Goal: Task Accomplishment & Management: Manage account settings

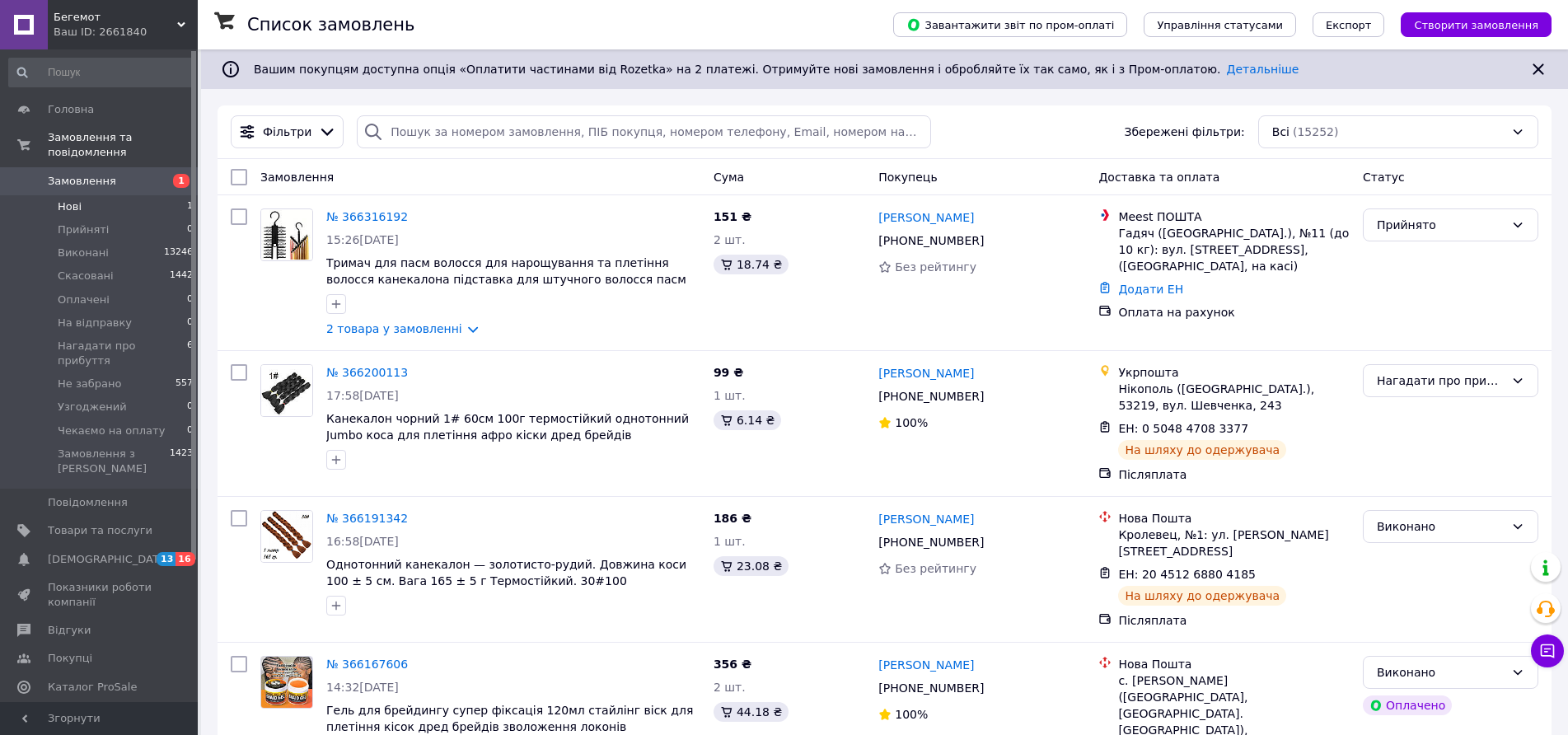
click at [61, 199] on span "Нові" at bounding box center [70, 207] width 24 height 15
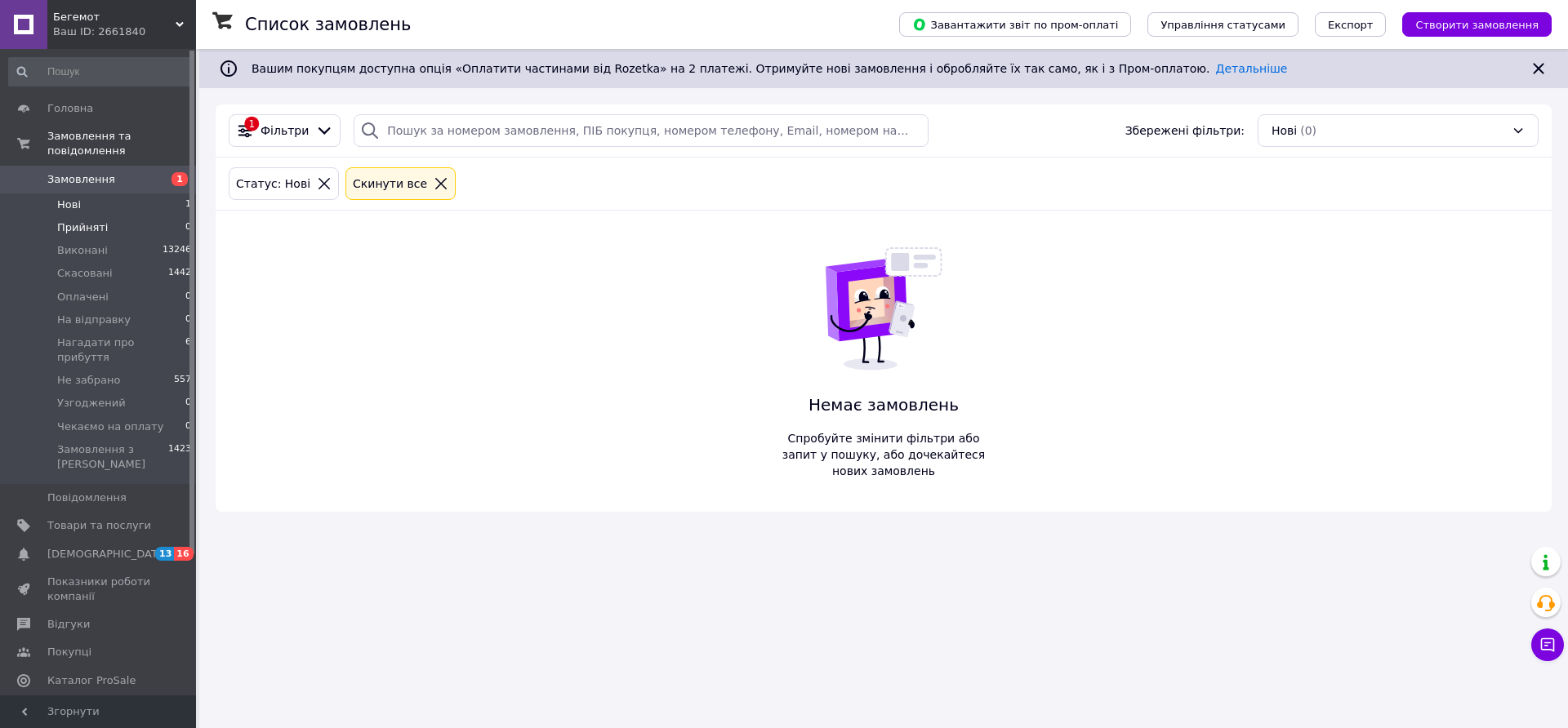
click at [78, 221] on span "Прийняті" at bounding box center [83, 228] width 50 height 14
click at [78, 290] on span "Оплачені" at bounding box center [83, 297] width 51 height 14
click at [86, 312] on span "На відправку" at bounding box center [94, 320] width 74 height 14
click at [79, 172] on span "Замовлення" at bounding box center [81, 180] width 67 height 14
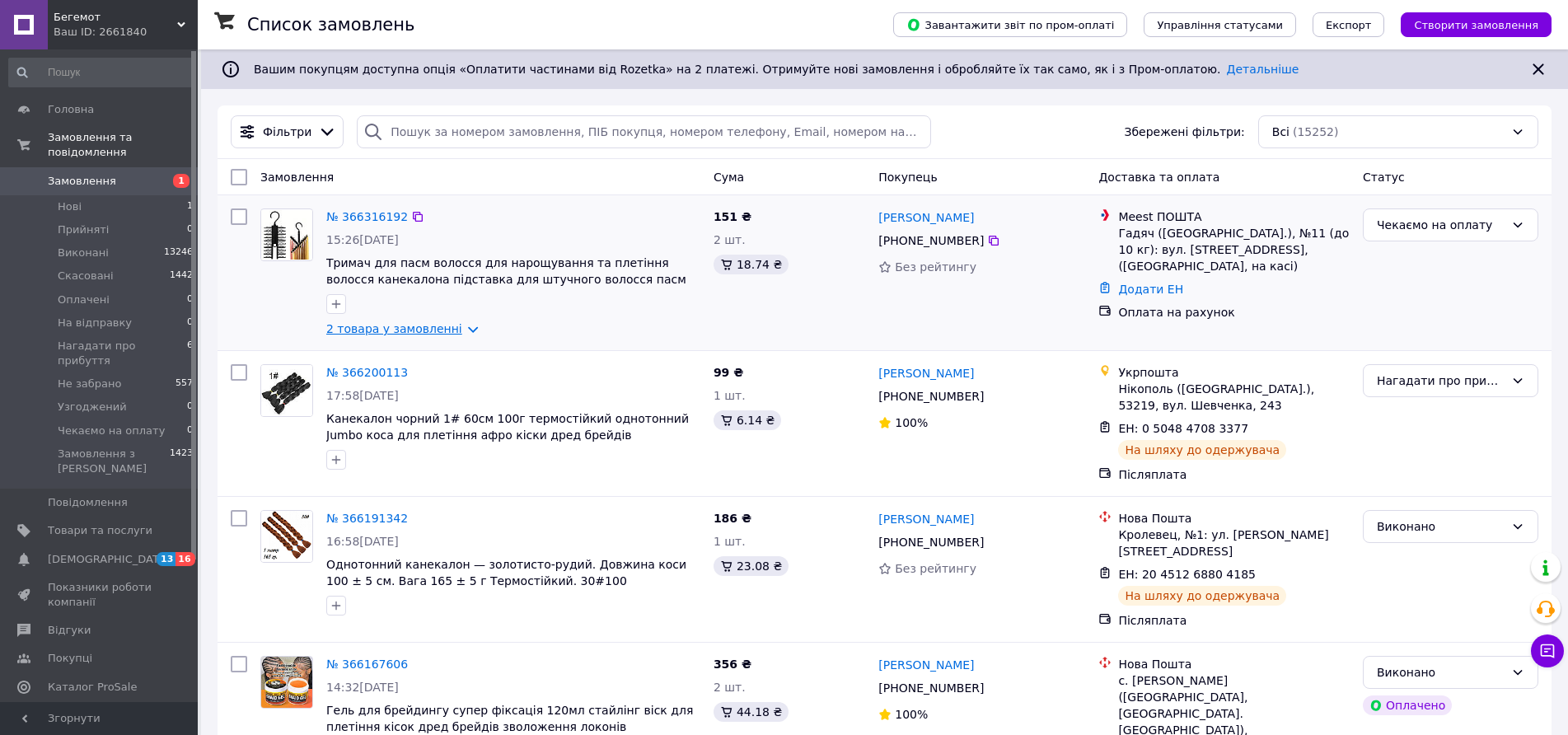
click at [454, 329] on link "2 товара у замовленні" at bounding box center [394, 329] width 136 height 14
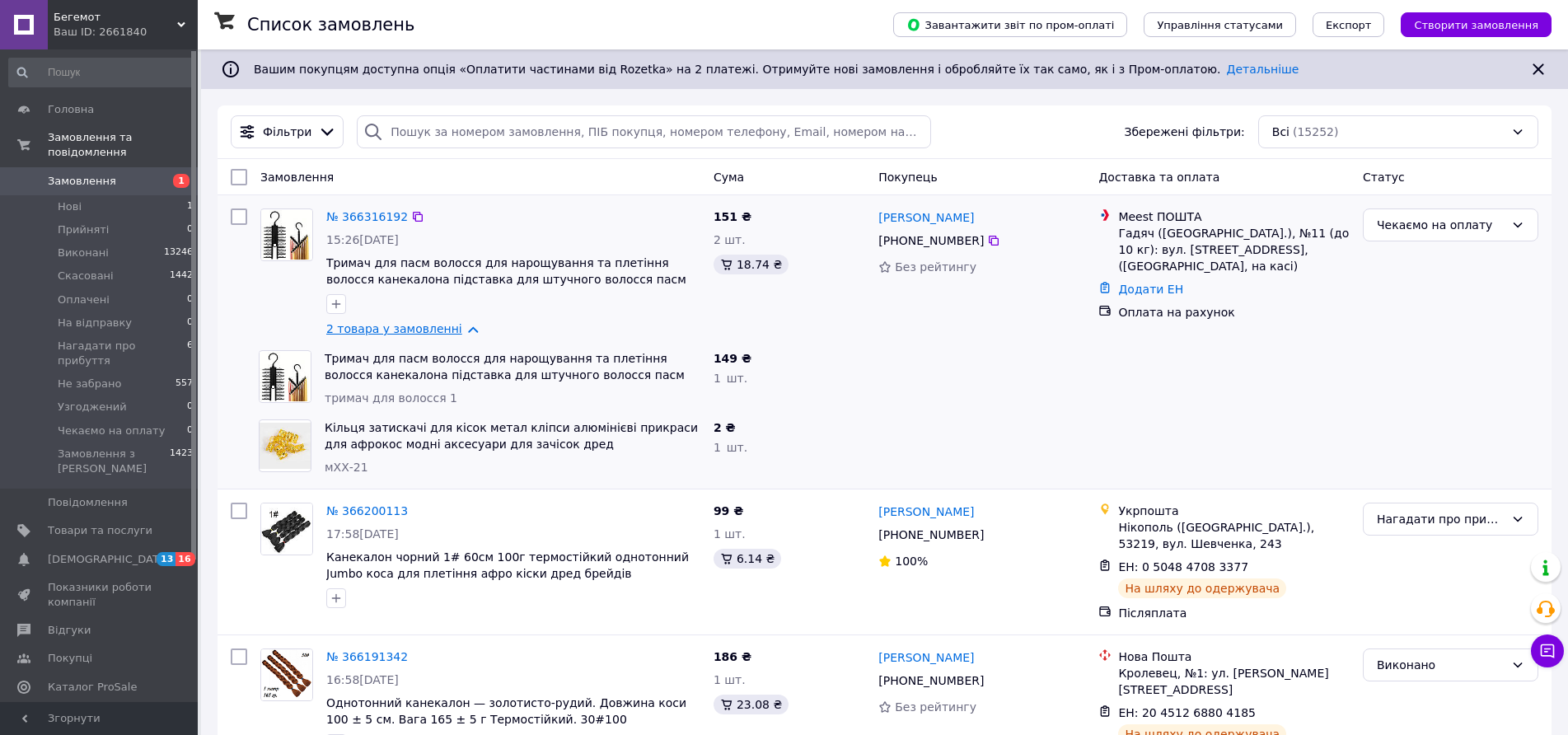
click at [454, 329] on link "2 товара у замовленні" at bounding box center [394, 329] width 136 height 14
